Goal: Find contact information: Find contact information

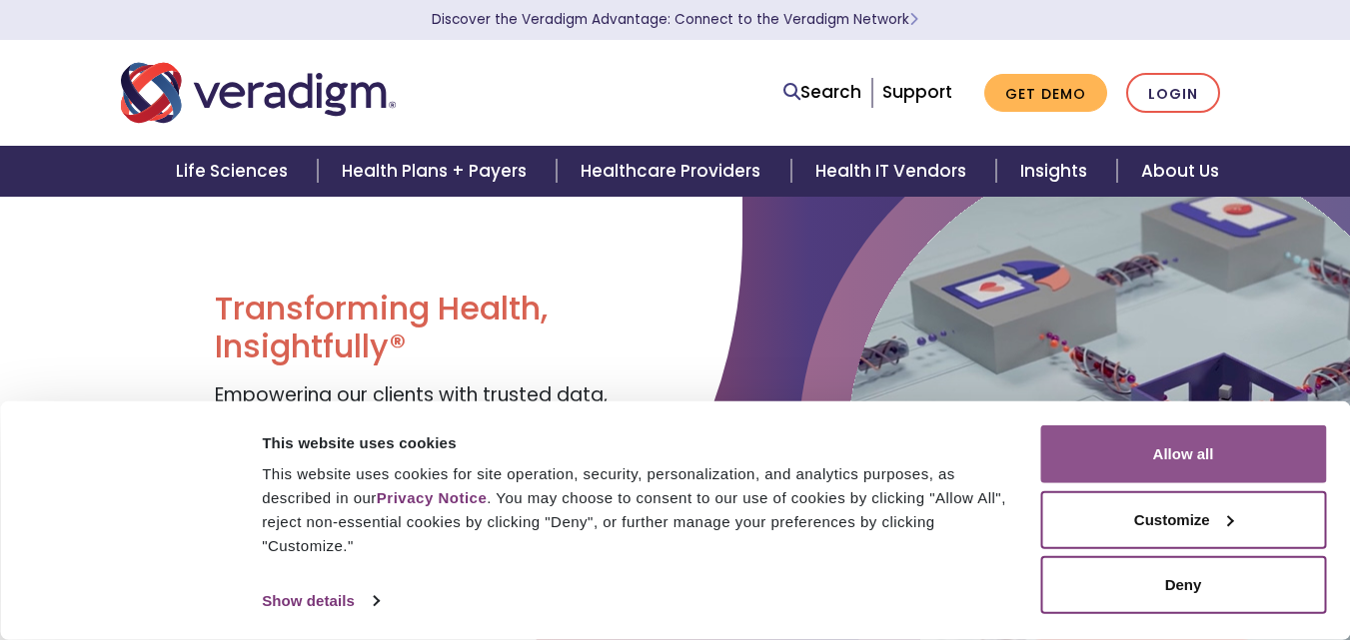
click at [1212, 450] on button "Allow all" at bounding box center [1183, 455] width 286 height 58
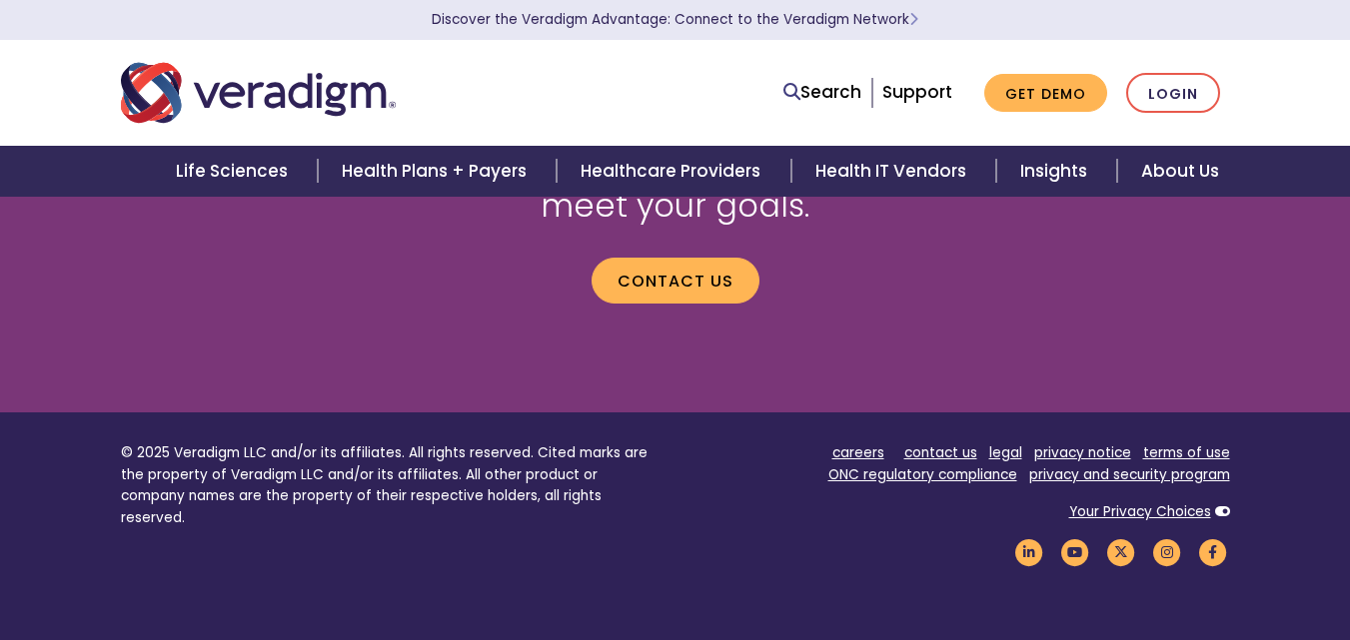
scroll to position [2458, 0]
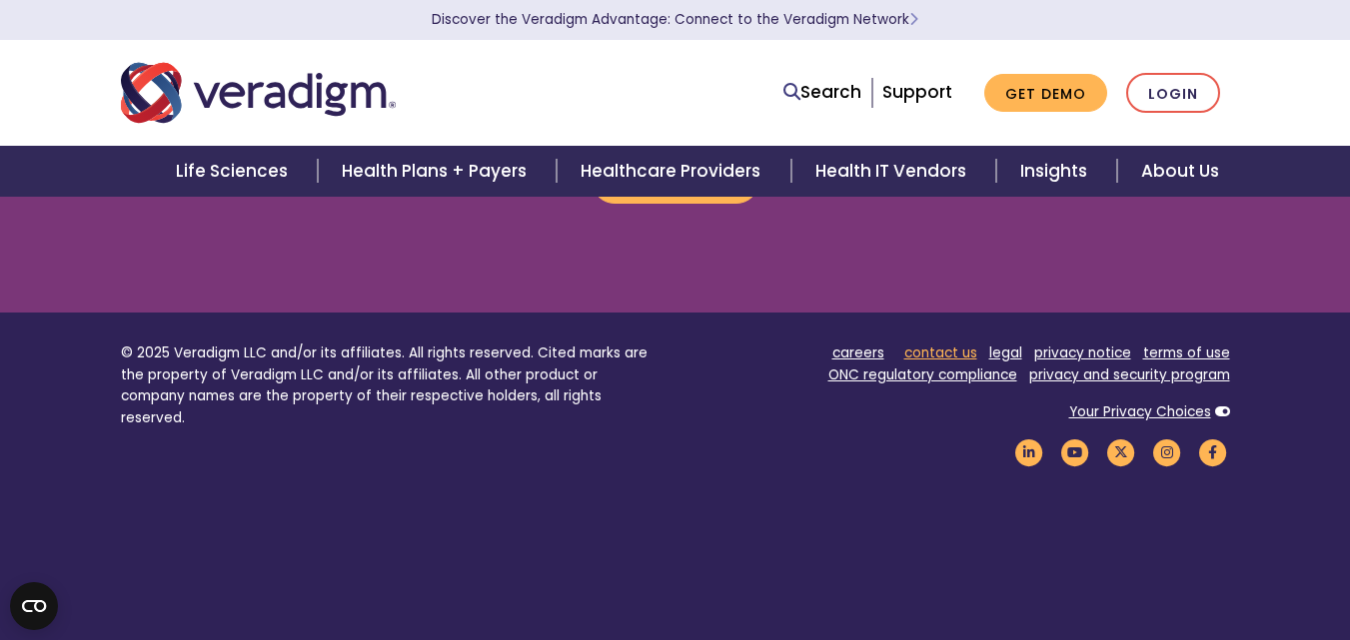
click at [943, 348] on link "contact us" at bounding box center [940, 353] width 73 height 19
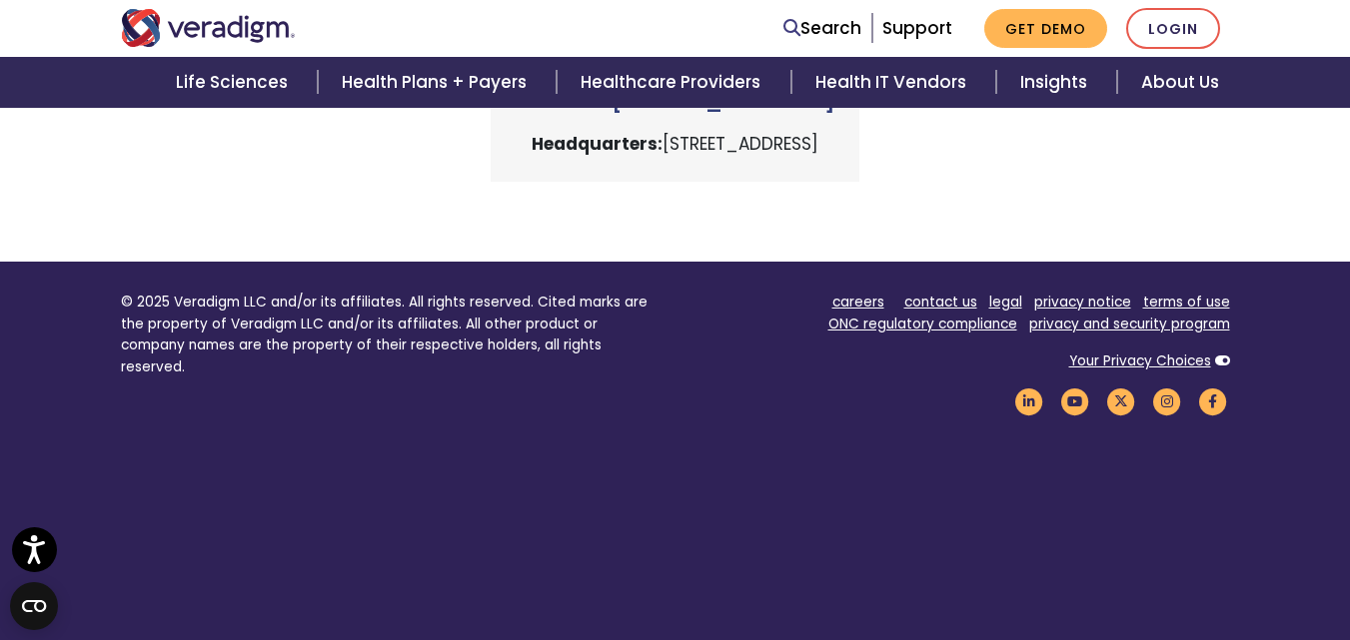
scroll to position [1088, 0]
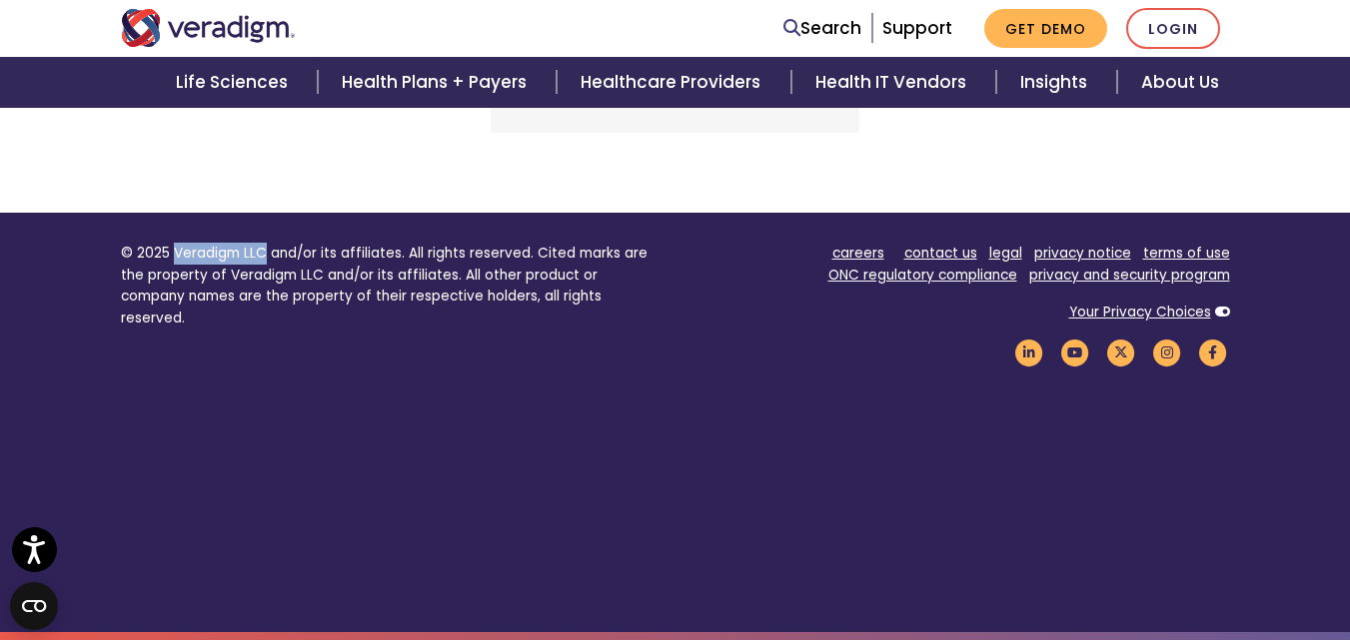
drag, startPoint x: 170, startPoint y: 252, endPoint x: 265, endPoint y: 251, distance: 94.9
click at [265, 251] on p "© 2025 Veradigm LLC and/or its affiliates. All rights reserved. Cited marks are…" at bounding box center [390, 286] width 539 height 87
copy p "Veradigm LLC"
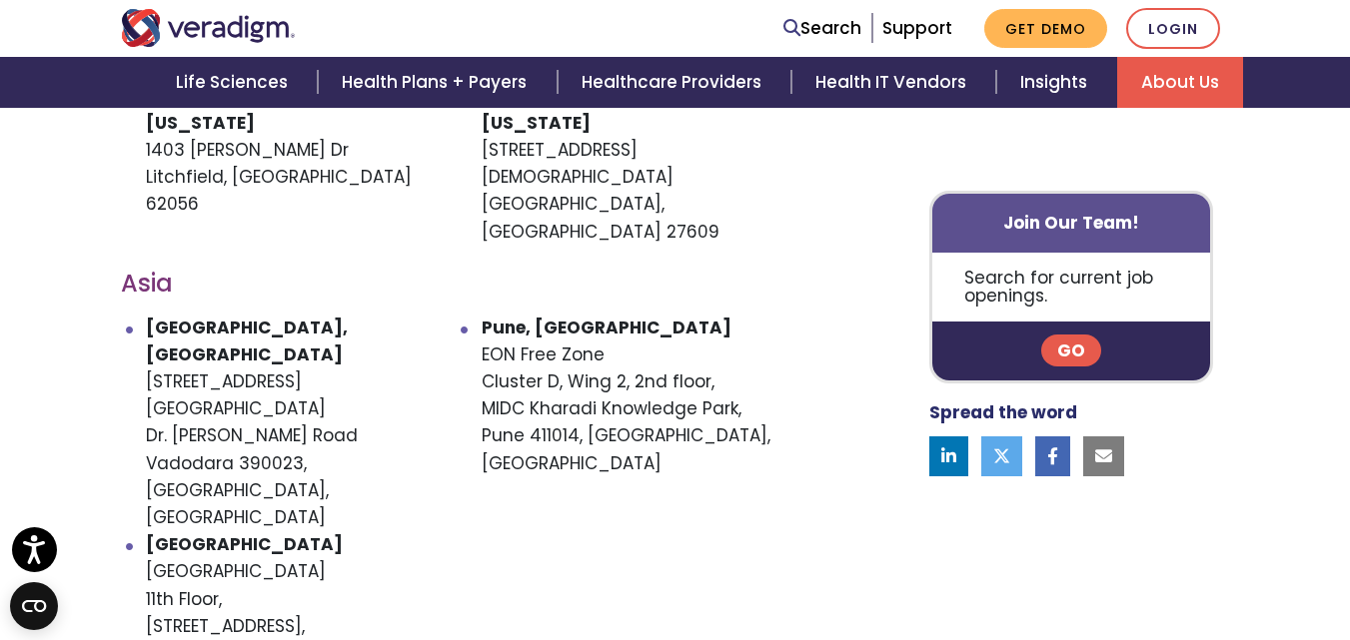
scroll to position [1216, 0]
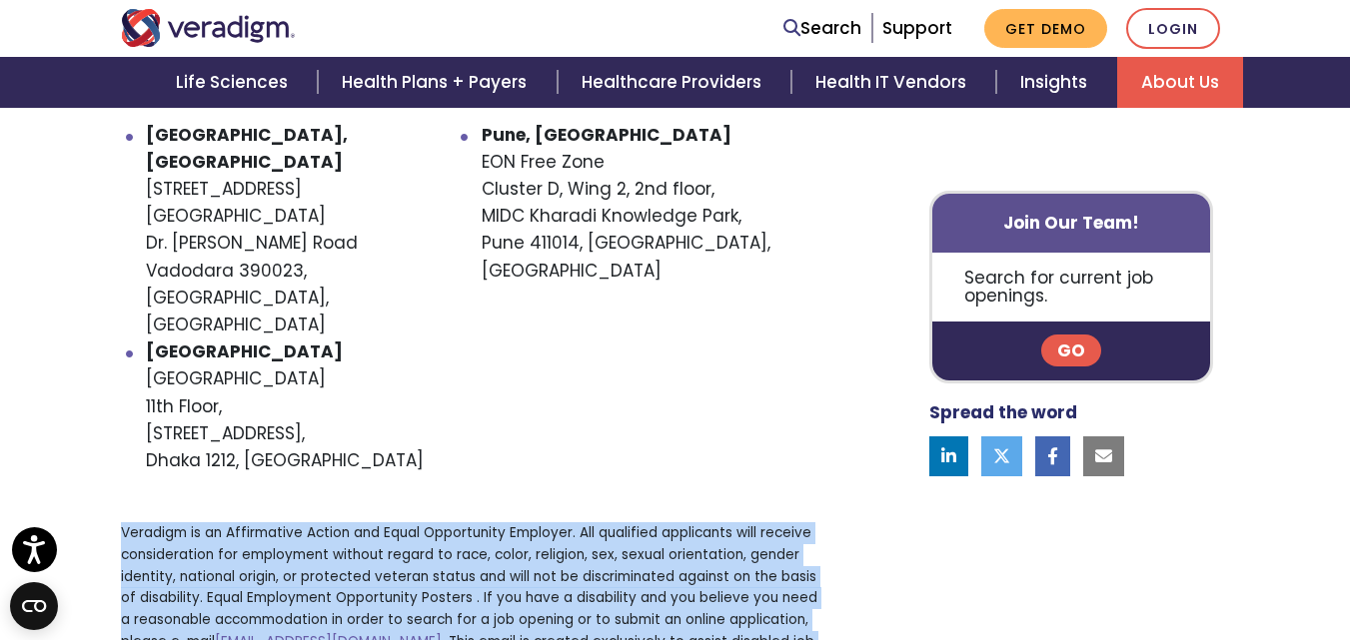
drag, startPoint x: 112, startPoint y: 632, endPoint x: 191, endPoint y: 629, distance: 79.0
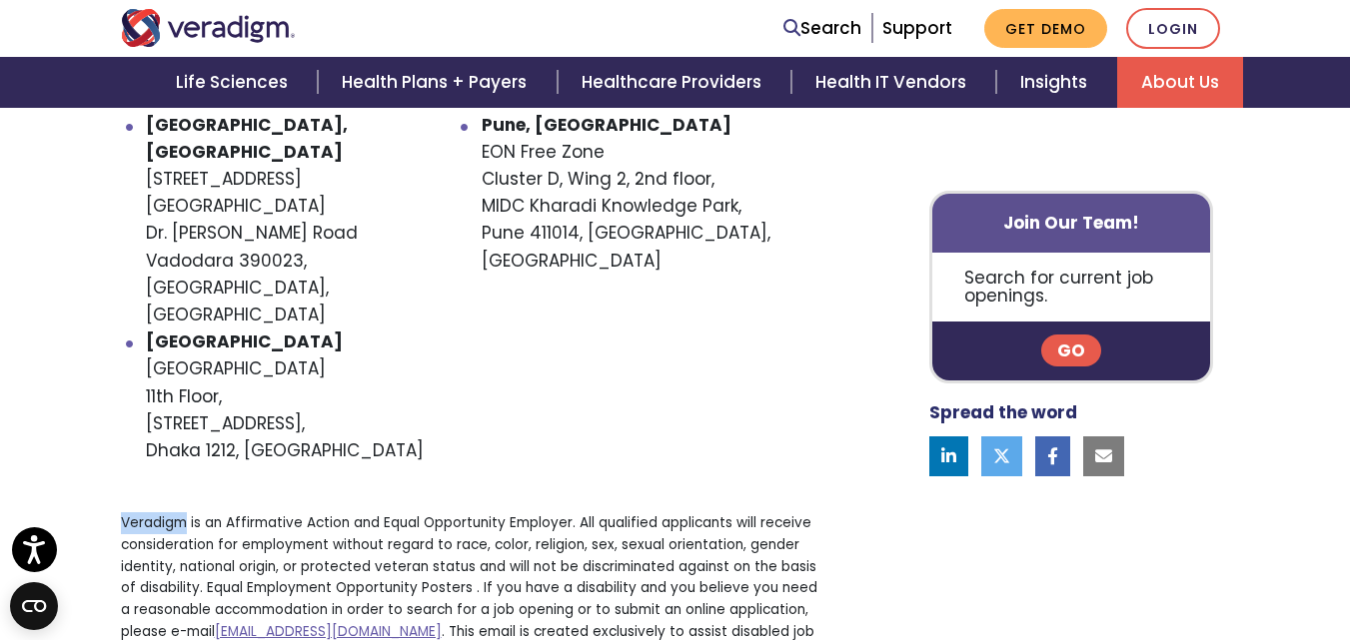
drag, startPoint x: 115, startPoint y: 329, endPoint x: 188, endPoint y: 342, distance: 74.1
click at [188, 342] on div "← Move left → Move right ↑ Move up ↓ Move down + Zoom in - Zoom out Home Jump l…" at bounding box center [469, 13] width 726 height 1421
copy p "Veradigm"
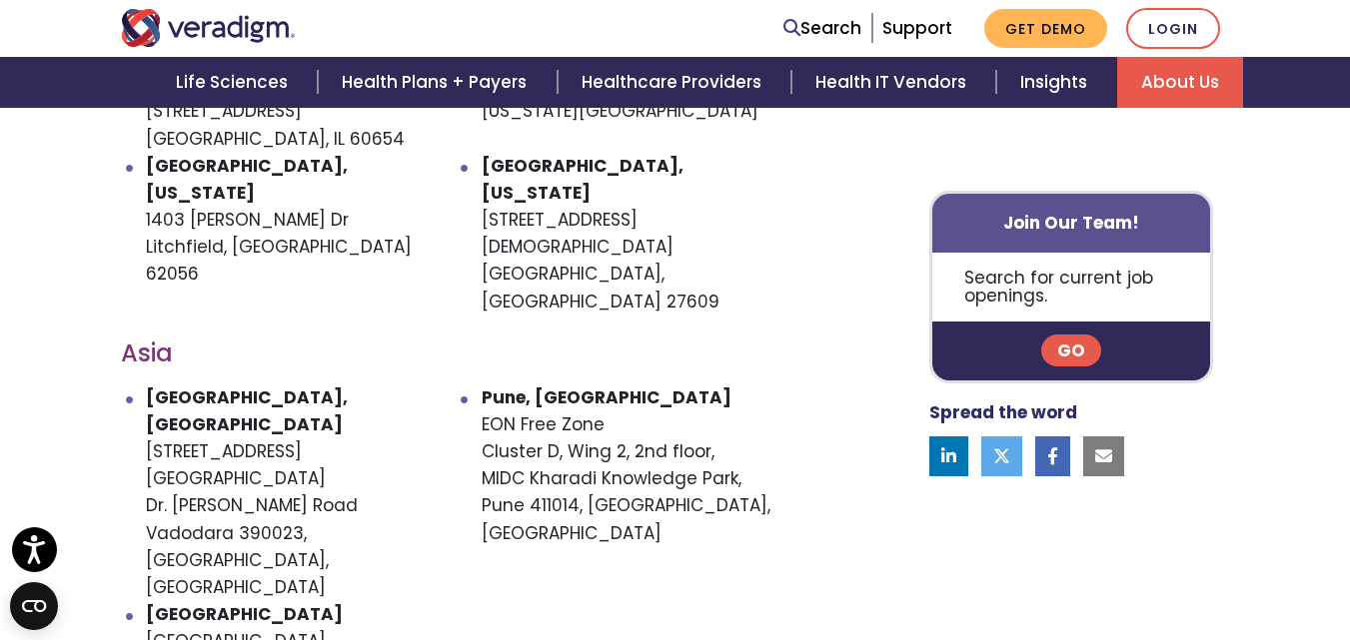
scroll to position [1214, 0]
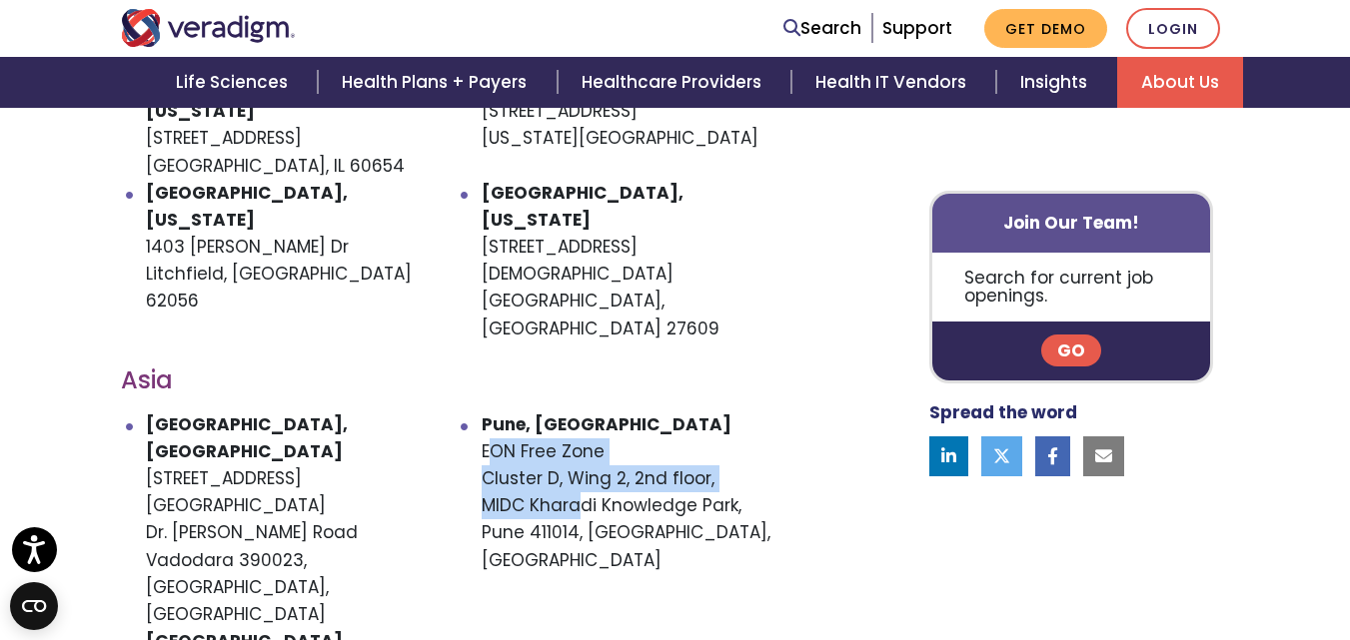
drag, startPoint x: 486, startPoint y: 343, endPoint x: 575, endPoint y: 399, distance: 105.0
click at [575, 412] on li "[GEOGRAPHIC_DATA], [STREET_ADDRESS]" at bounding box center [649, 521] width 336 height 218
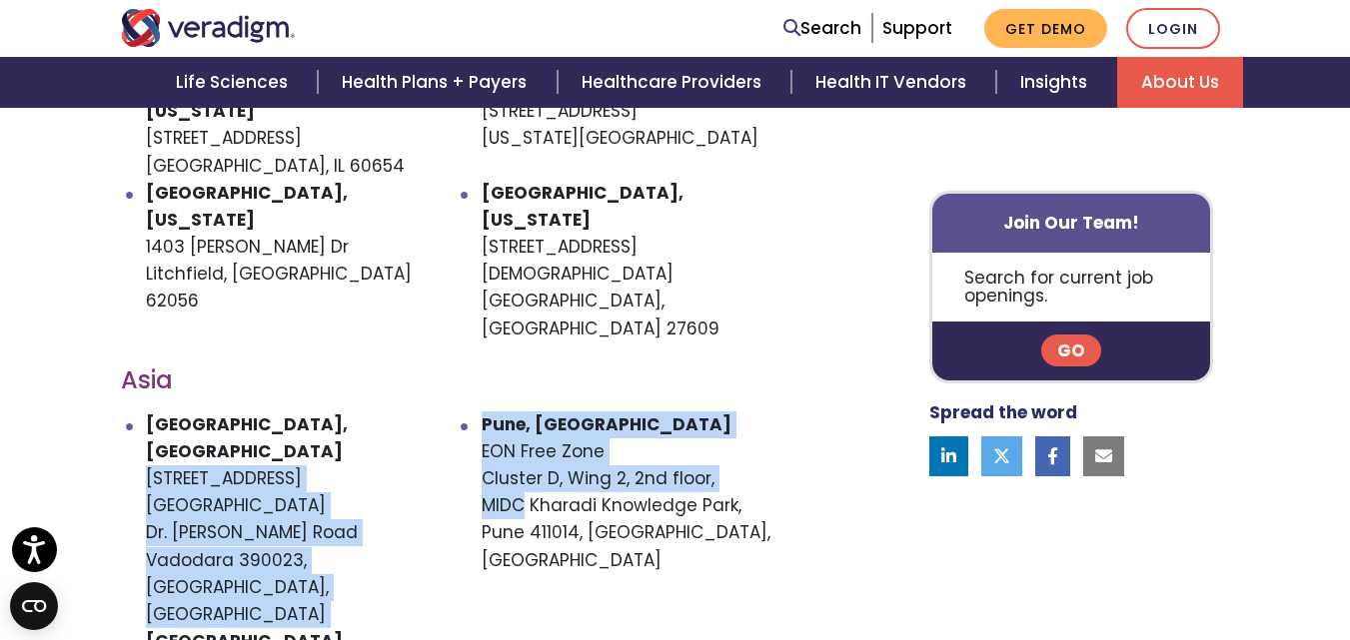
drag, startPoint x: 478, startPoint y: 338, endPoint x: 521, endPoint y: 407, distance: 81.2
click at [521, 412] on ul "[GEOGRAPHIC_DATA], [GEOGRAPHIC_DATA] [STREET_ADDRESS][PERSON_NAME] [STREET_ADDR…" at bounding box center [469, 588] width 696 height 353
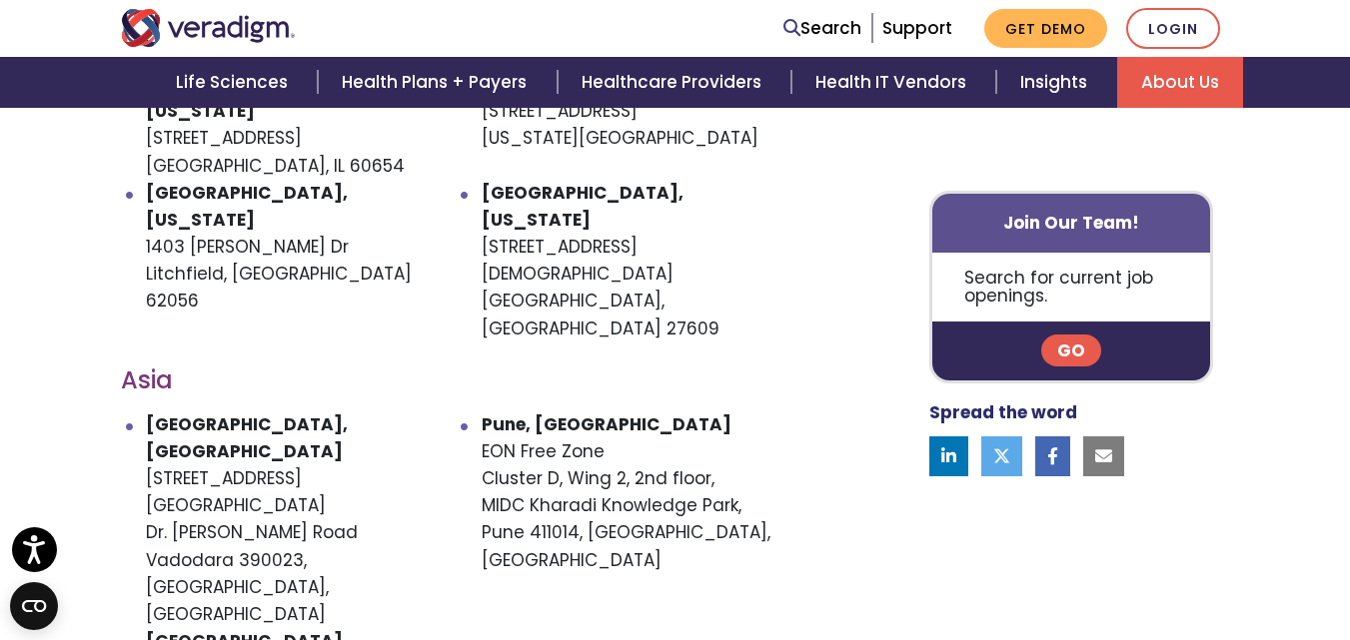
click at [531, 472] on ul "[GEOGRAPHIC_DATA], [GEOGRAPHIC_DATA] [STREET_ADDRESS][PERSON_NAME] [STREET_ADDR…" at bounding box center [469, 588] width 696 height 353
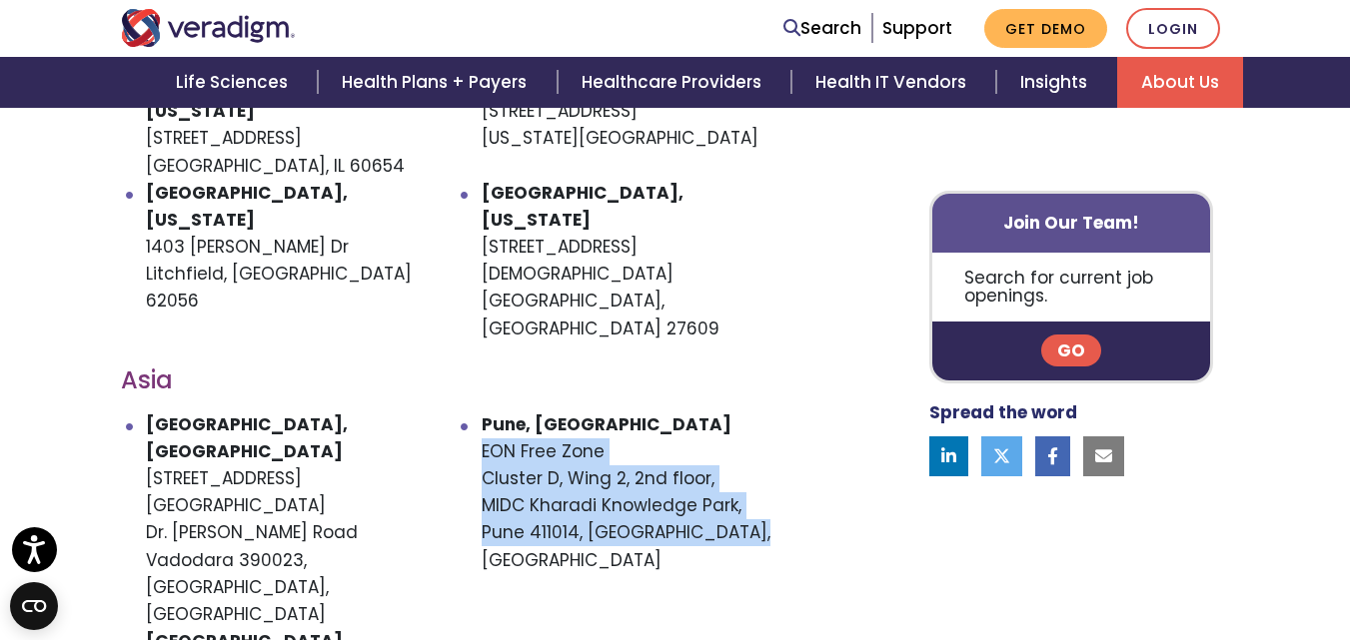
drag, startPoint x: 482, startPoint y: 344, endPoint x: 753, endPoint y: 413, distance: 279.3
click at [753, 413] on li "[GEOGRAPHIC_DATA], [STREET_ADDRESS]" at bounding box center [649, 521] width 336 height 218
copy li "[STREET_ADDRESS]"
